Goal: Information Seeking & Learning: Find specific page/section

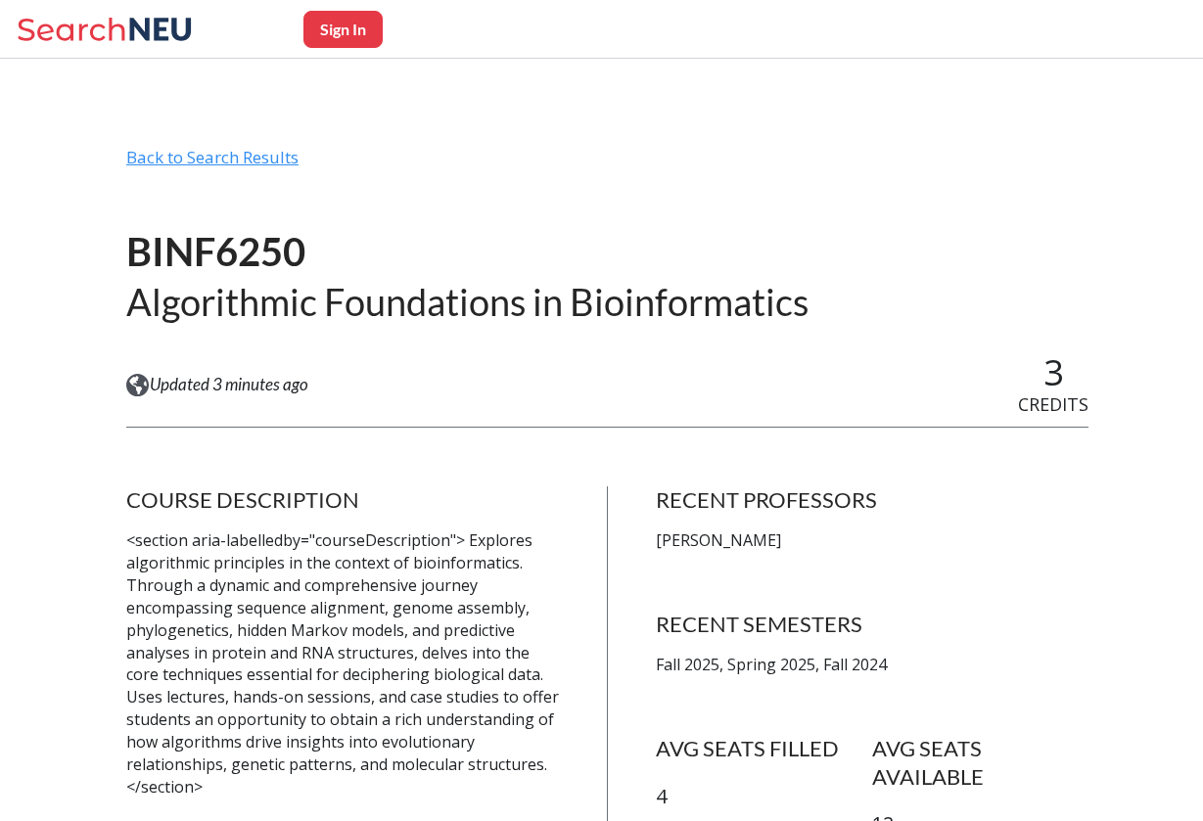
click at [213, 161] on div "Back to Search Results" at bounding box center [607, 165] width 962 height 37
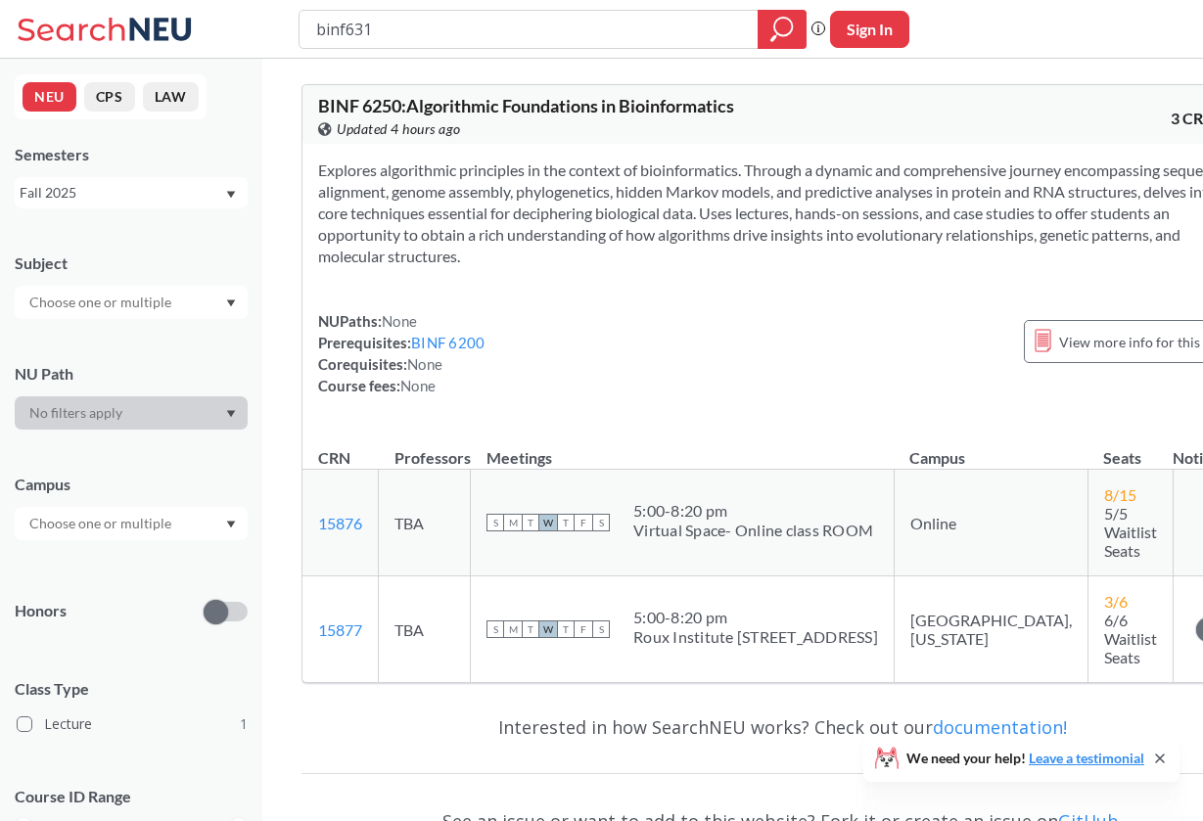
type input "binf6310"
click at [781, 32] on icon "magnifying glass" at bounding box center [781, 29] width 23 height 27
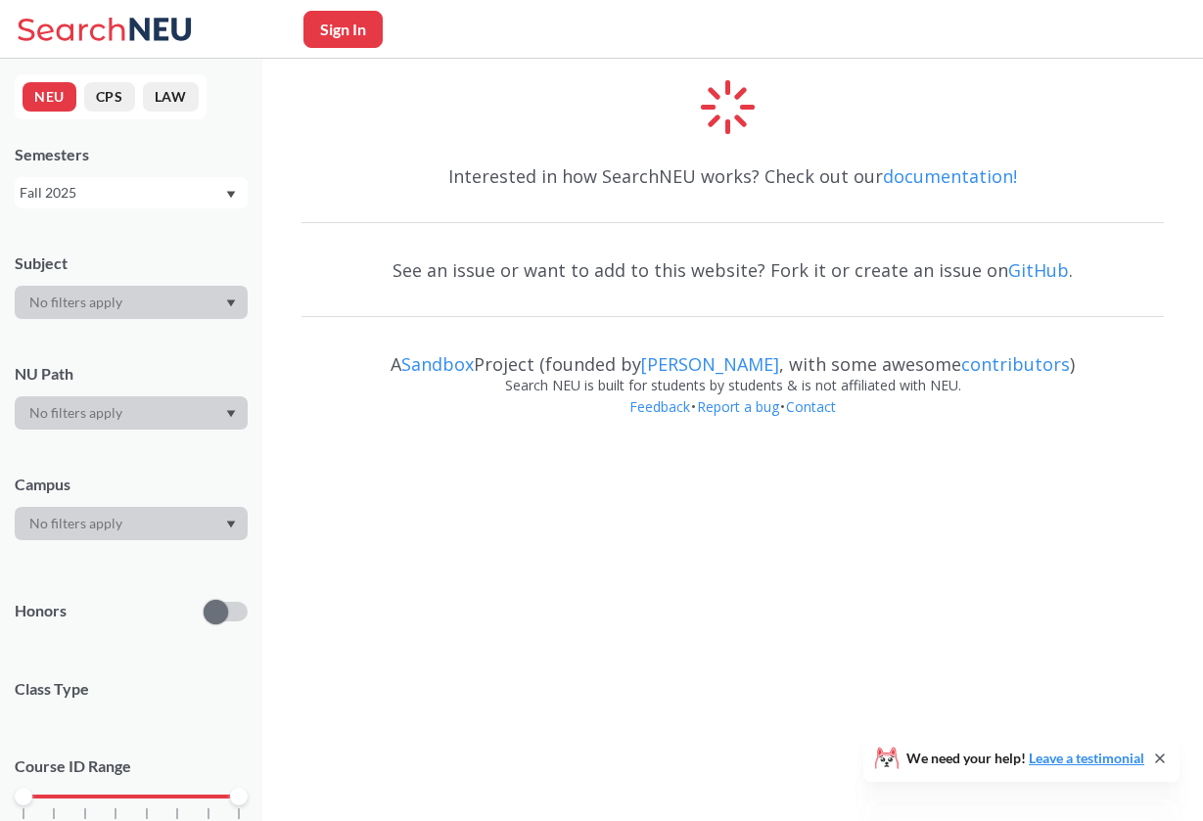
click at [164, 32] on icon at bounding box center [108, 29] width 182 height 39
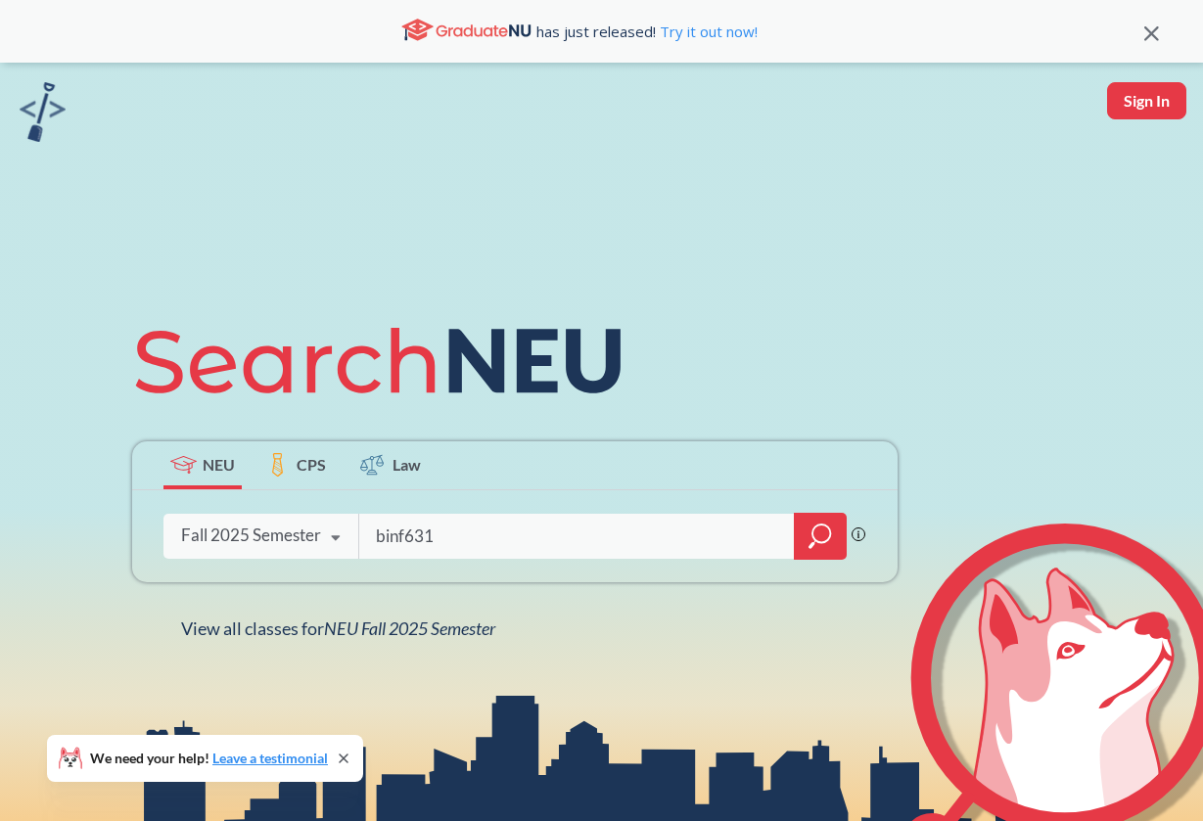
type input "binf6310"
click at [816, 540] on icon "magnifying glass" at bounding box center [821, 534] width 18 height 18
